Goal: Find specific page/section: Locate a particular part of the current website

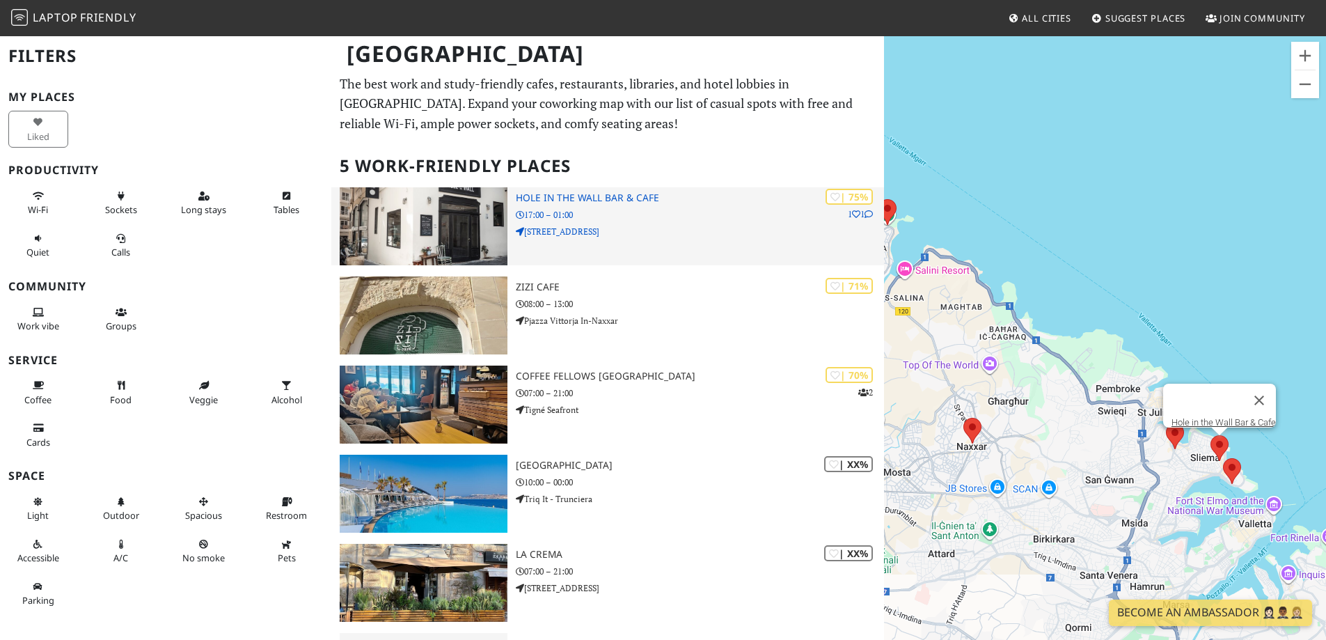
click at [551, 199] on h3 "Hole in the Wall Bar & Cafe" at bounding box center [700, 198] width 368 height 12
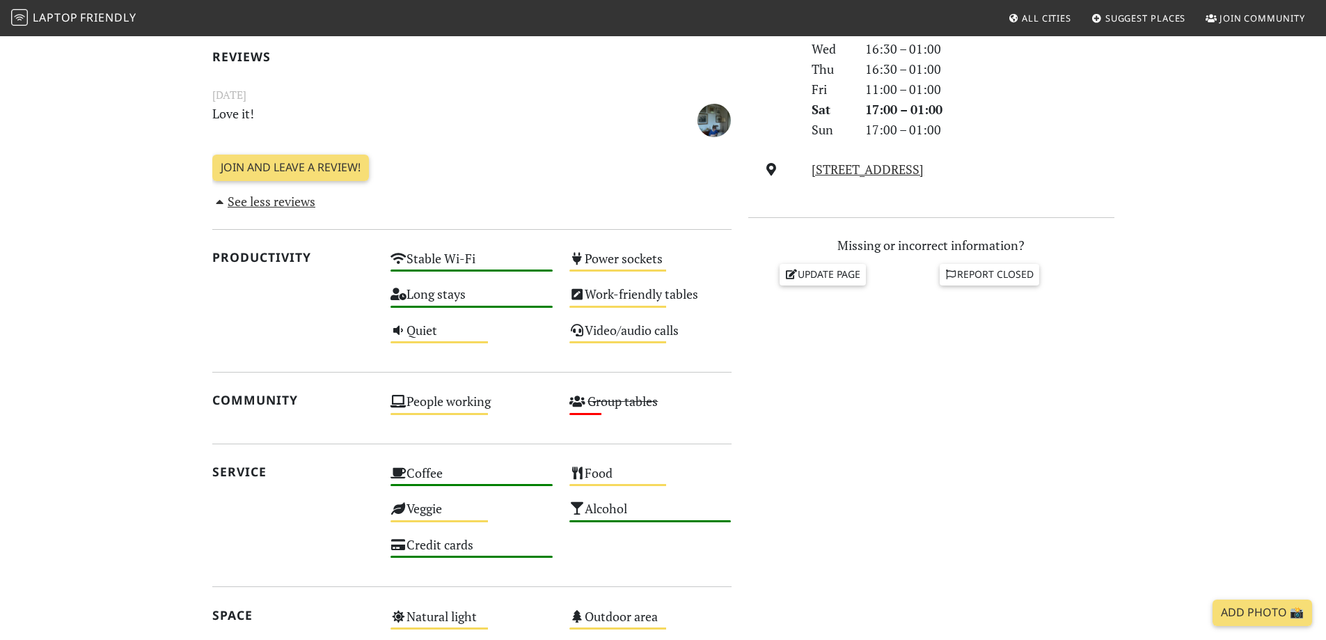
scroll to position [443, 0]
click at [130, 350] on section "Today Visits: 1 Vibes: 0 📸 Been here Reviews March 04, 2023 Love it! See all re…" at bounding box center [663, 369] width 1326 height 975
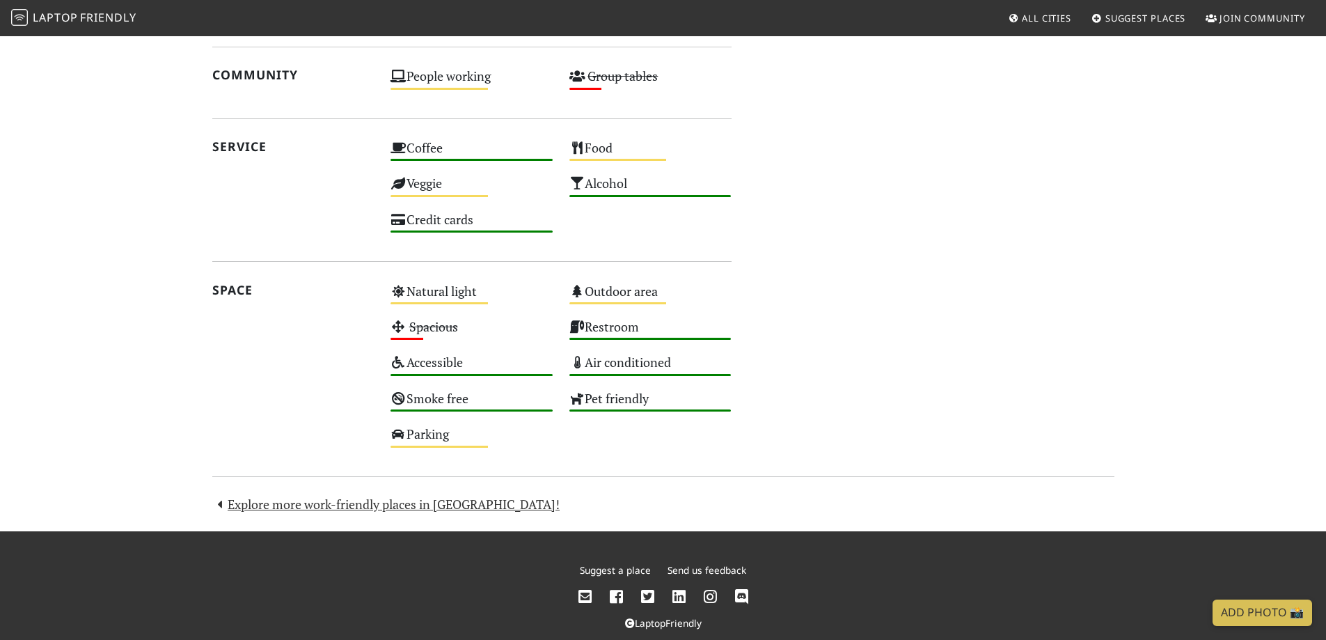
scroll to position [791, 0]
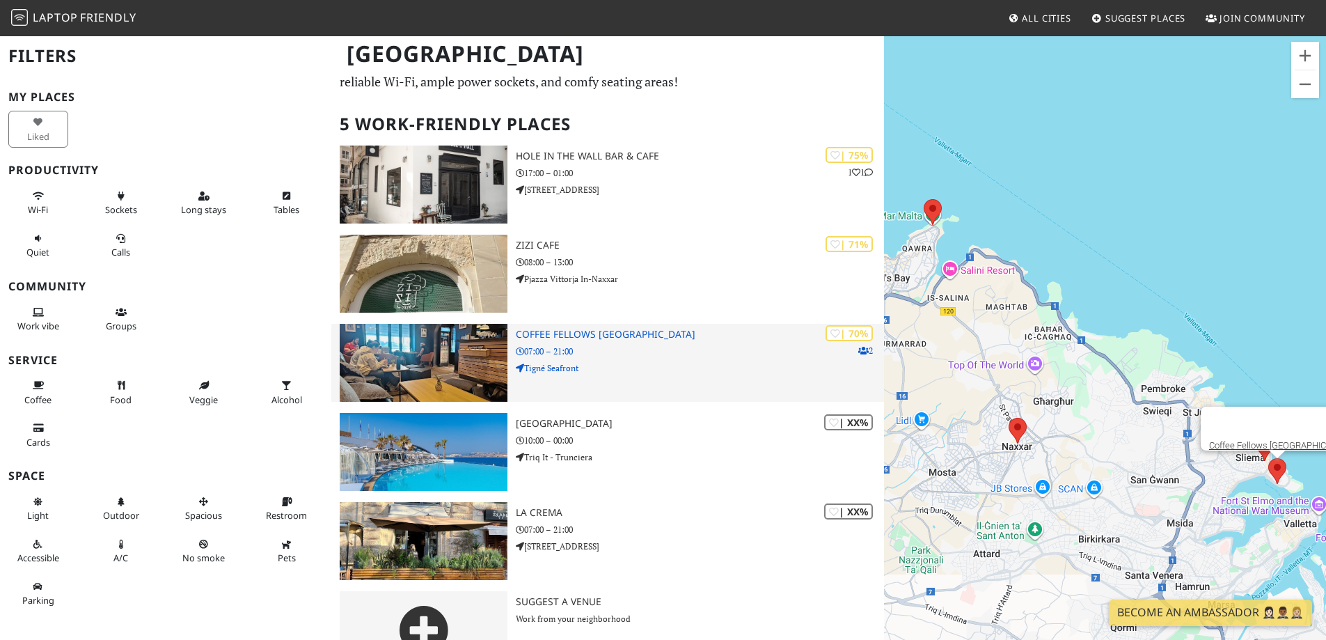
scroll to position [82, 0]
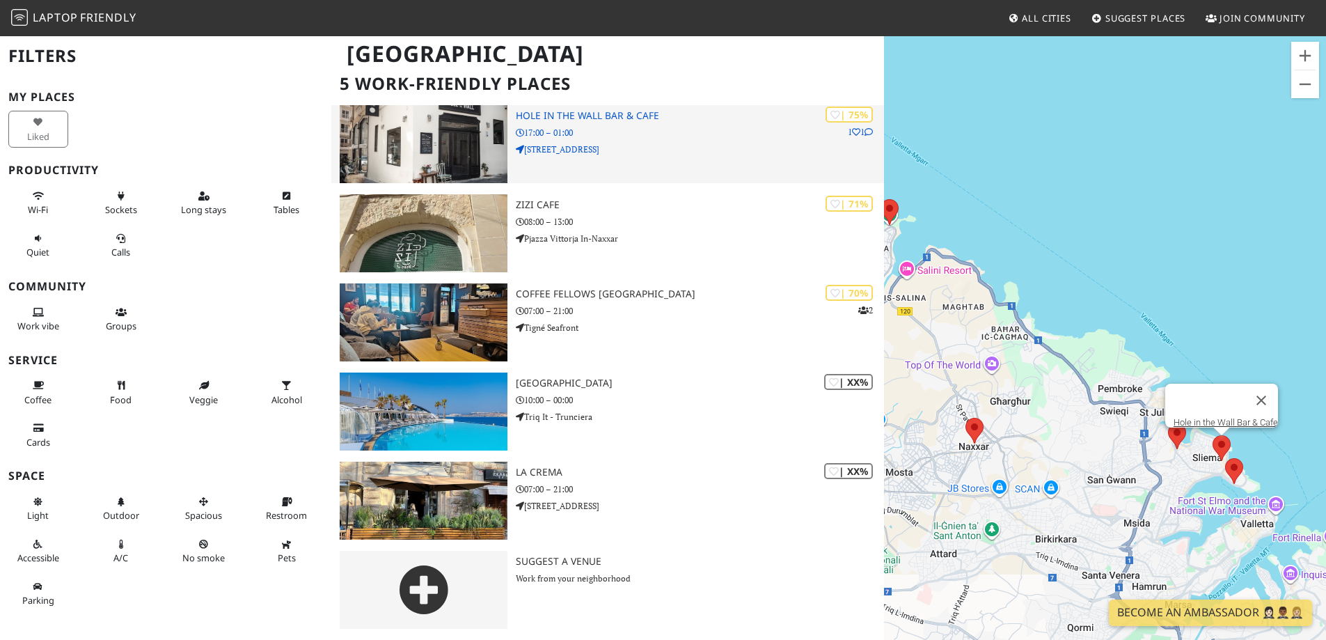
click at [852, 130] on icon at bounding box center [856, 132] width 8 height 8
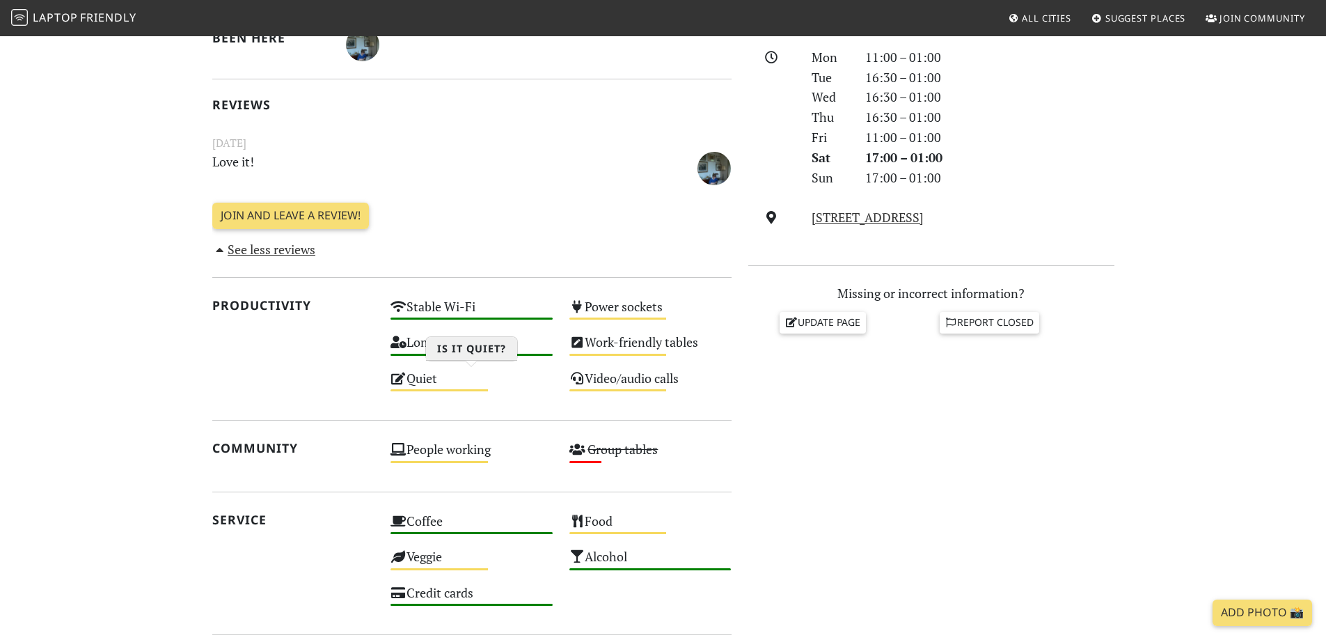
scroll to position [373, 0]
